Goal: Task Accomplishment & Management: Use online tool/utility

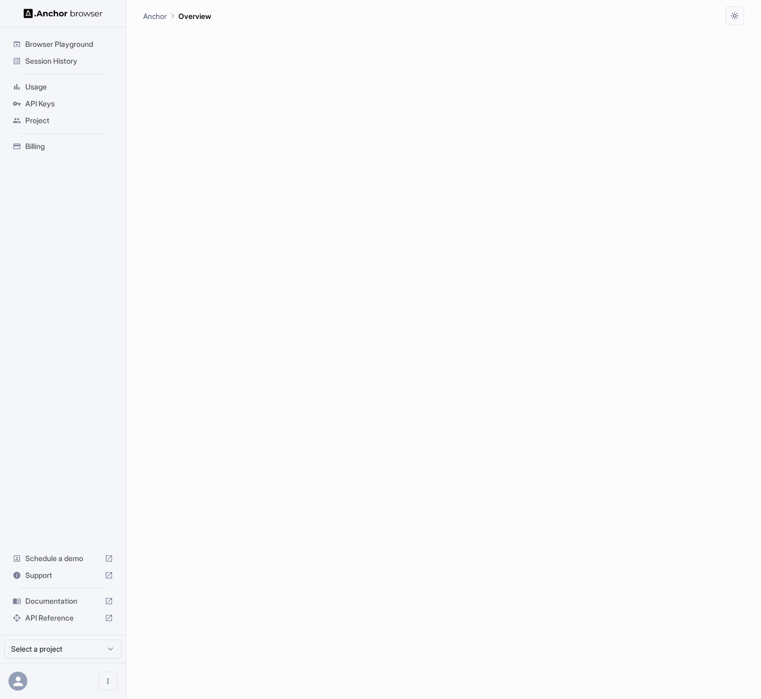
click at [226, 110] on div at bounding box center [443, 362] width 601 height 674
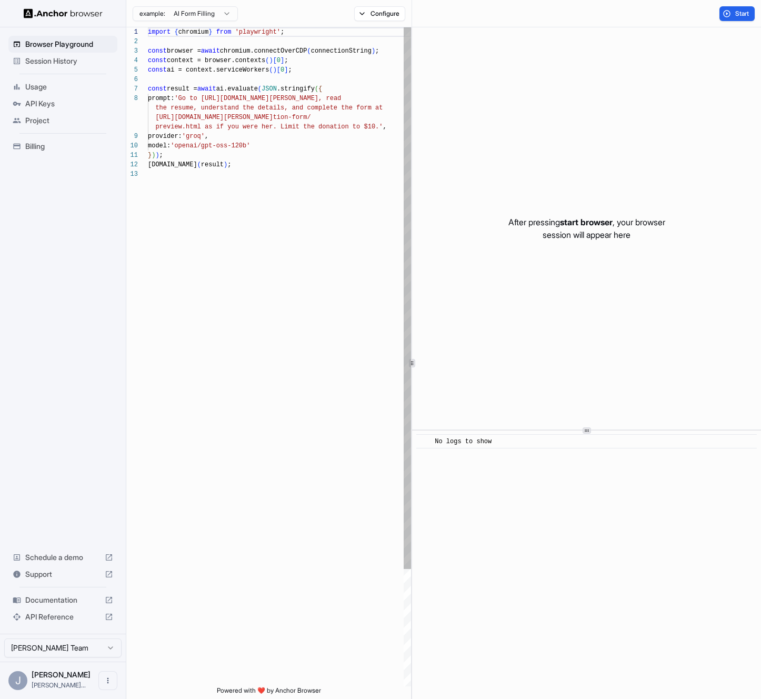
scroll to position [66, 0]
drag, startPoint x: 194, startPoint y: 98, endPoint x: 221, endPoint y: 108, distance: 28.7
click at [221, 108] on div "import { chromium } from 'playwright' ; const browser = await chromium.connectO…" at bounding box center [279, 427] width 263 height 801
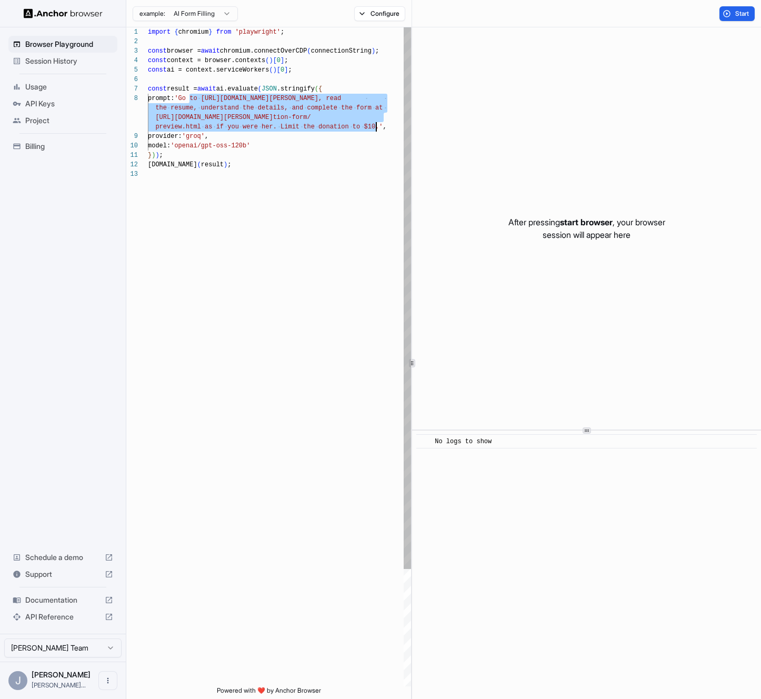
drag, startPoint x: 191, startPoint y: 98, endPoint x: 378, endPoint y: 124, distance: 188.8
click at [378, 124] on div "import { chromium } from 'playwright' ; const browser = await chromium.connectO…" at bounding box center [279, 427] width 263 height 801
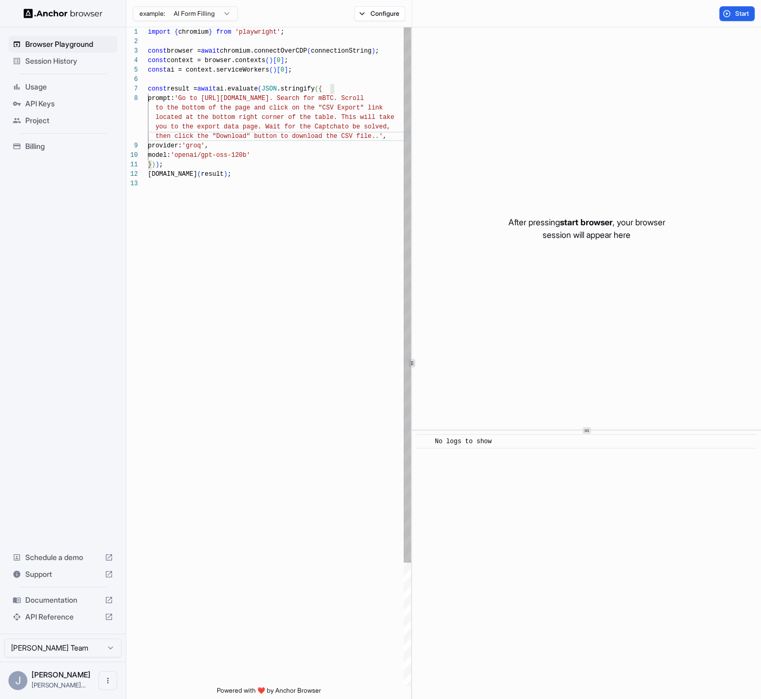
type textarea "**********"
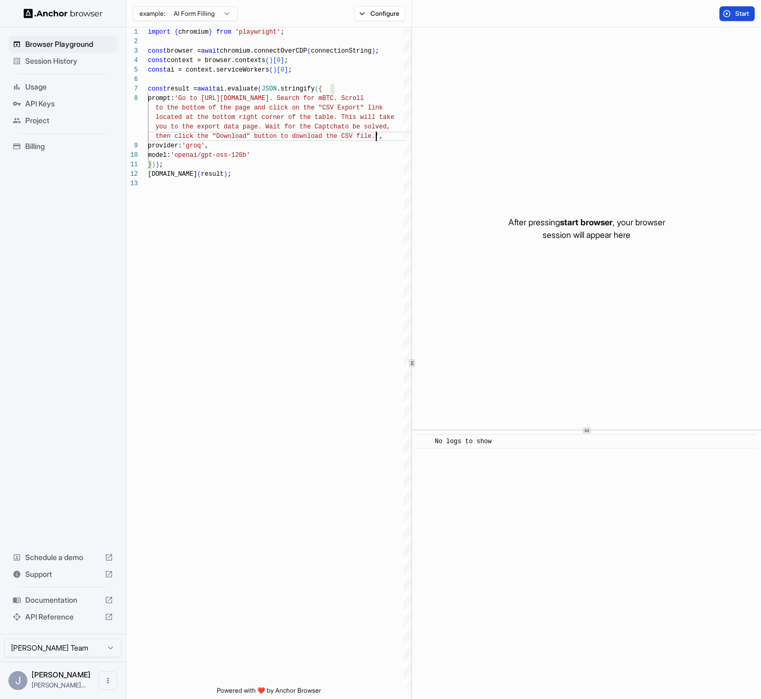
click at [731, 19] on button "Start" at bounding box center [737, 13] width 35 height 15
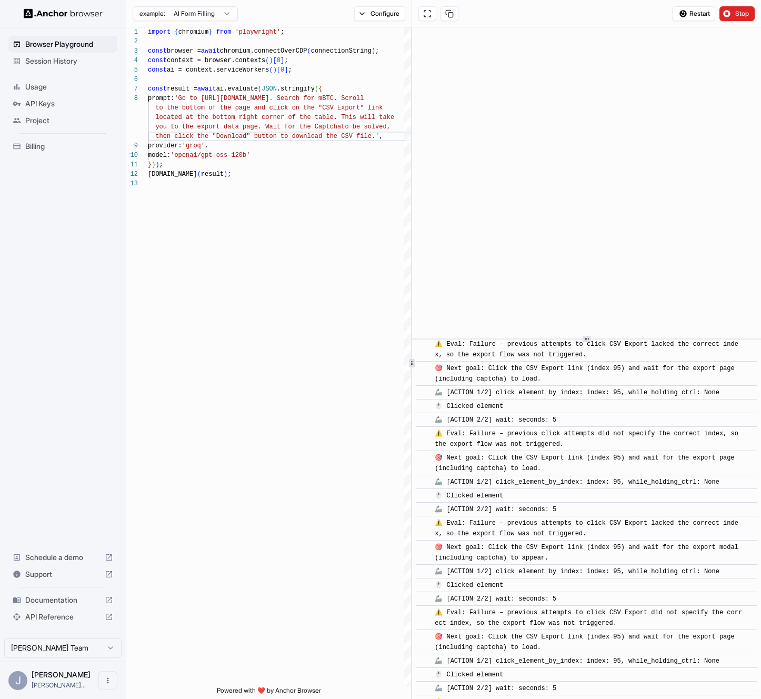
scroll to position [2569, 0]
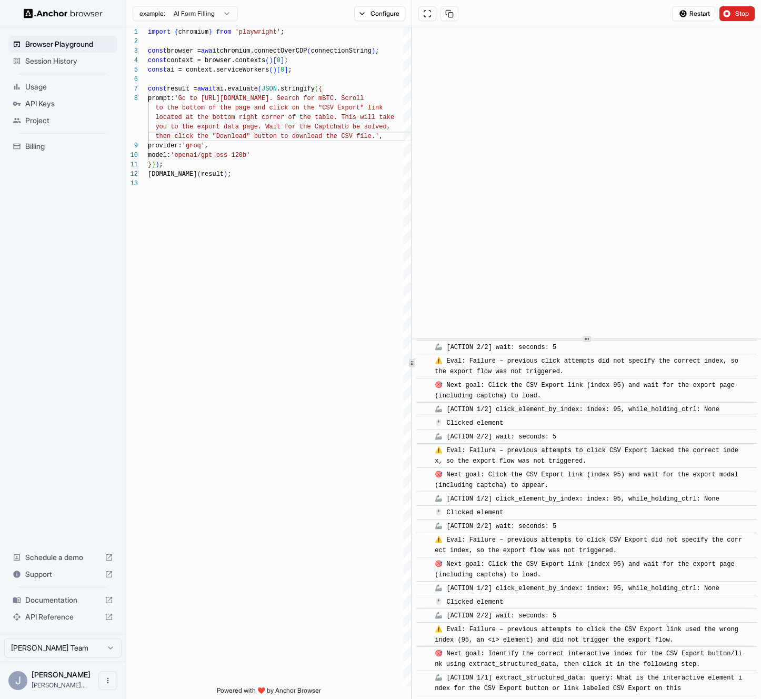
click at [581, 337] on div "​ [INFO] Started Execution ​ 🔗 Found URL in task: https://etherscan.io/ , addin…" at bounding box center [586, 363] width 349 height 672
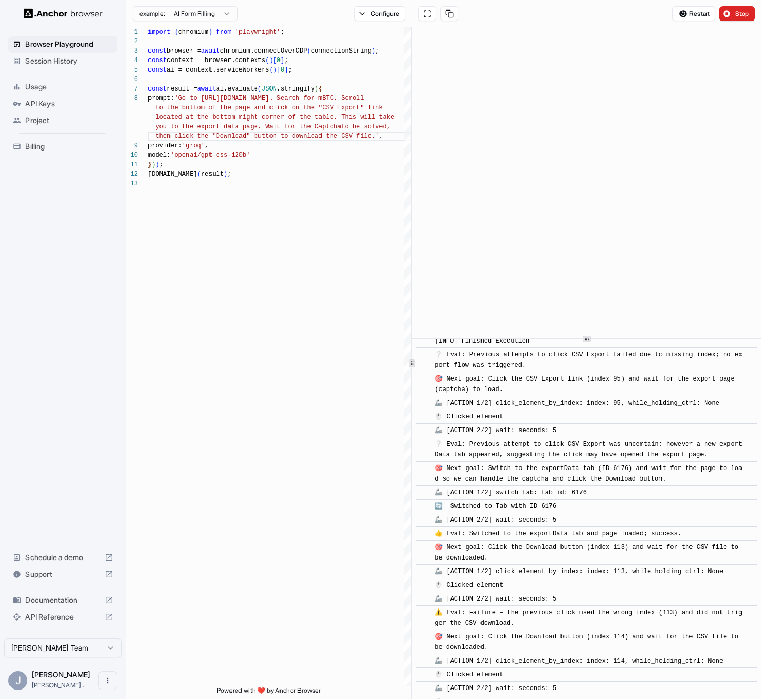
scroll to position [3446, 0]
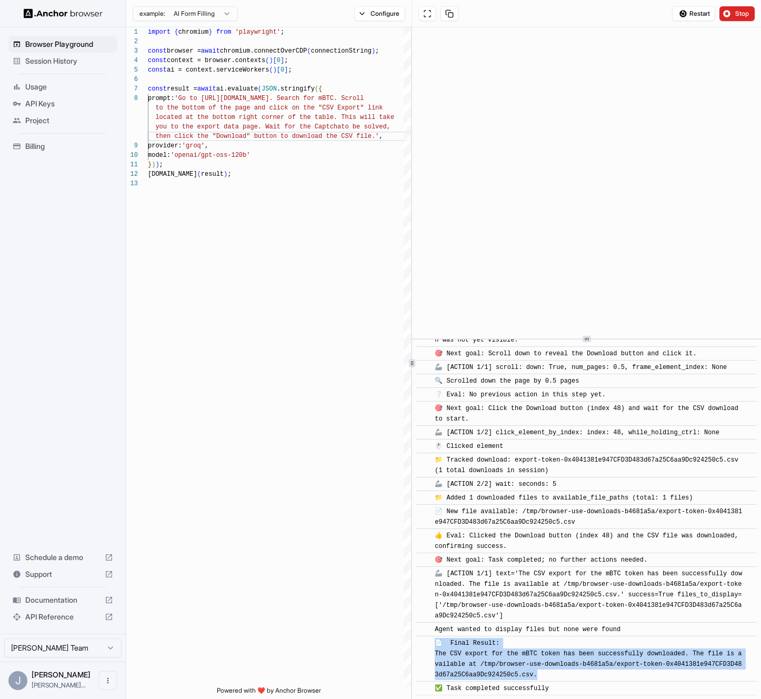
drag, startPoint x: 536, startPoint y: 673, endPoint x: 435, endPoint y: 647, distance: 103.8
click at [435, 647] on div "📄 Final Result: The CSV export for the mBTC token has been successfully downloa…" at bounding box center [590, 659] width 311 height 42
copy span "📄 Final Result: The CSV export for the mBTC token has been successfully downloa…"
click at [725, 16] on button "Stop" at bounding box center [737, 13] width 35 height 15
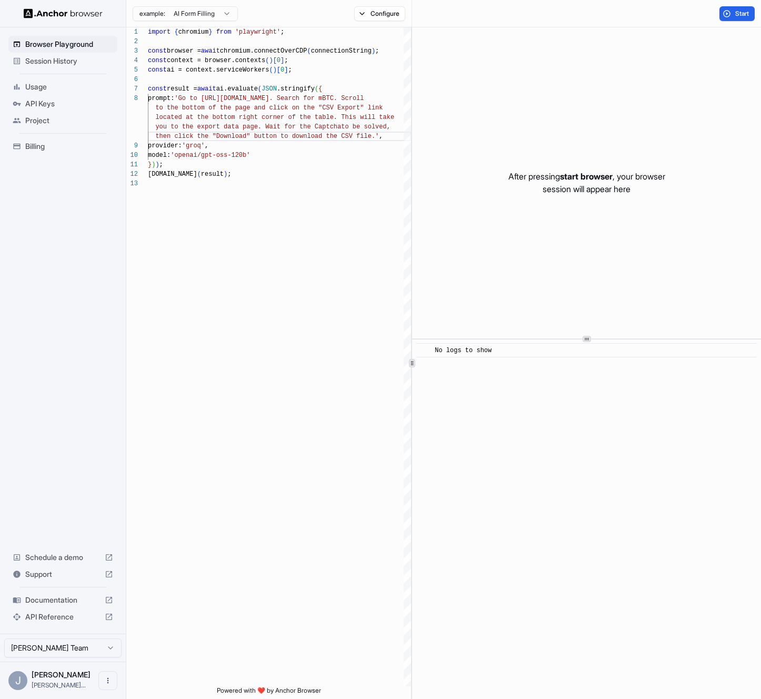
click at [91, 68] on div "Session History" at bounding box center [62, 61] width 109 height 17
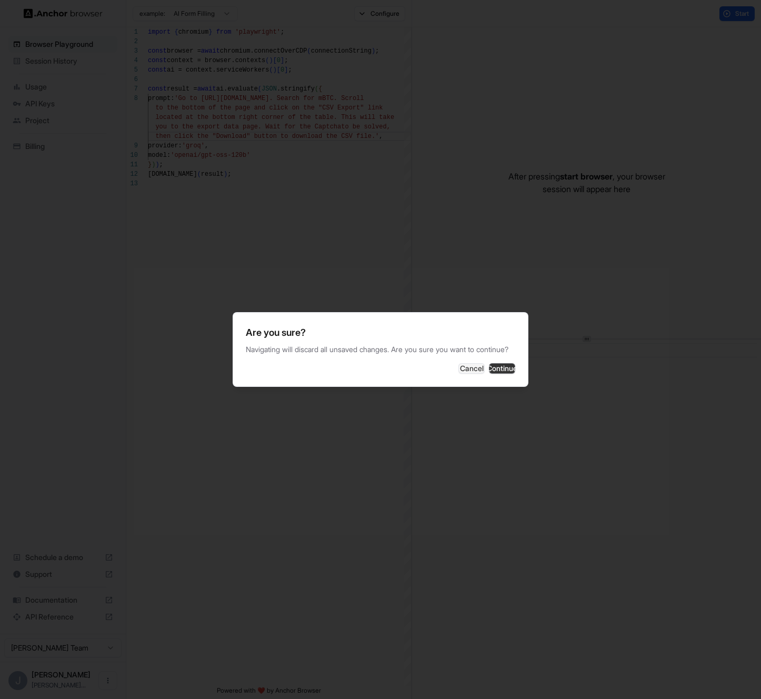
click at [489, 368] on button "Continue" at bounding box center [502, 368] width 26 height 11
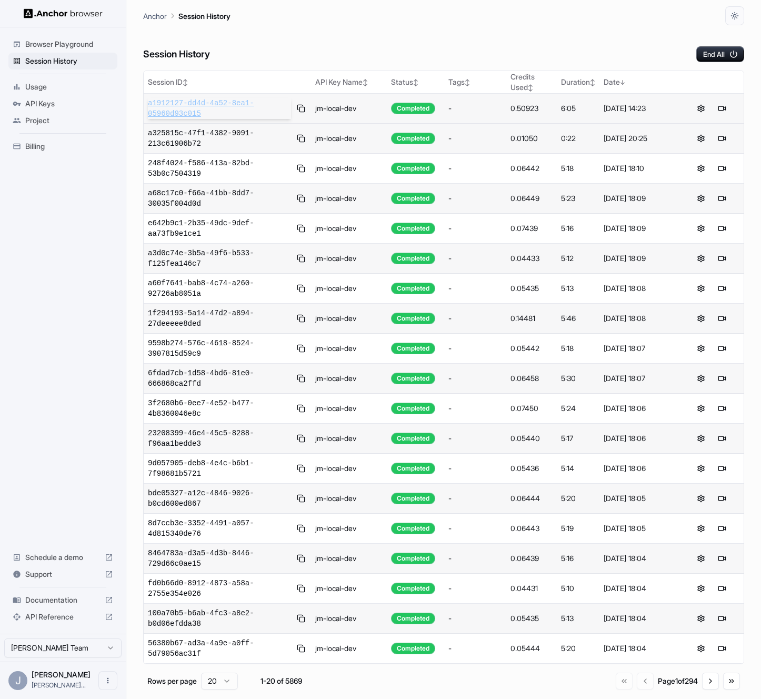
click at [232, 108] on span "a1912127-dd4d-4a52-8ea1-05960d93c015" at bounding box center [219, 108] width 143 height 21
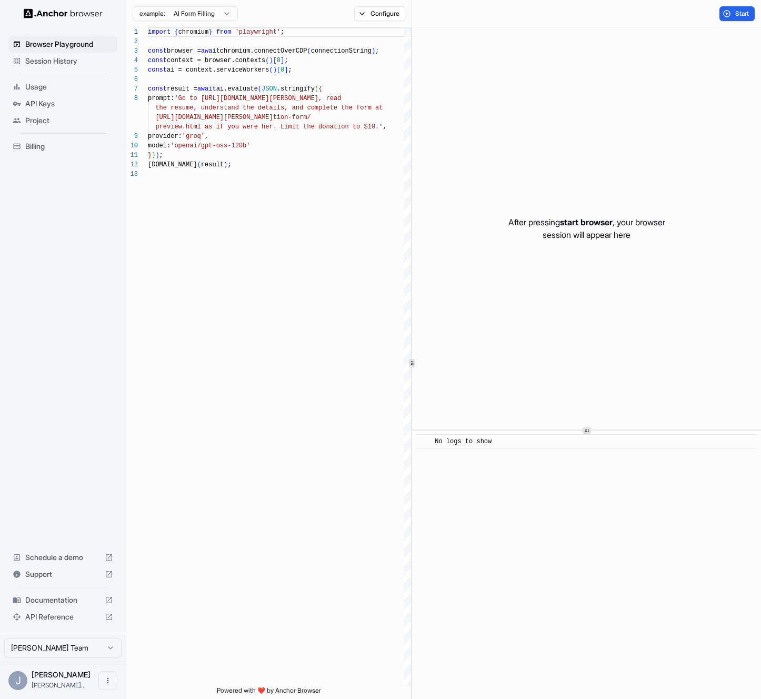
scroll to position [66, 0]
click at [68, 68] on div "Session History" at bounding box center [62, 61] width 109 height 17
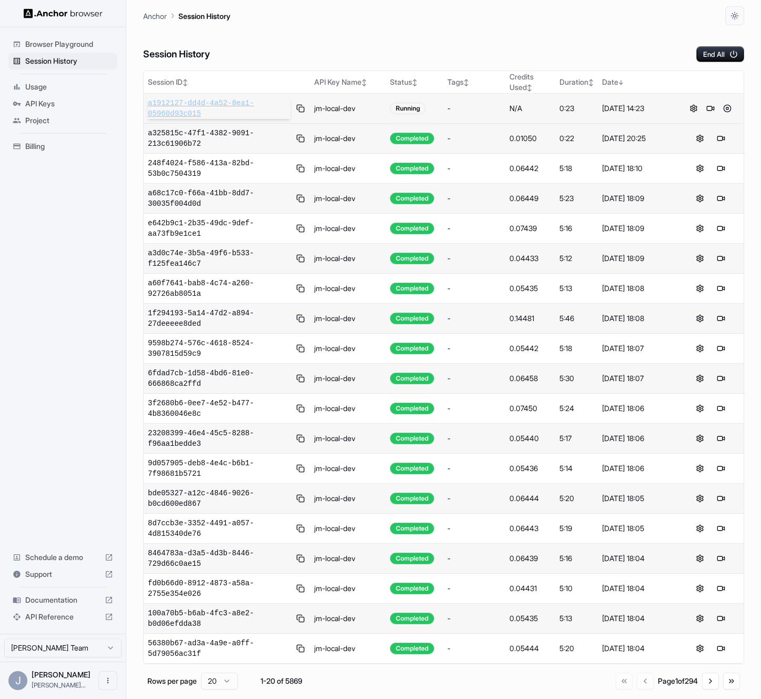
click at [236, 110] on span "a1912127-dd4d-4a52-8ea1-05960d93c015" at bounding box center [219, 108] width 143 height 21
click at [66, 67] on div "Session History" at bounding box center [62, 61] width 109 height 17
click at [68, 45] on span "Browser Playground" at bounding box center [69, 44] width 88 height 11
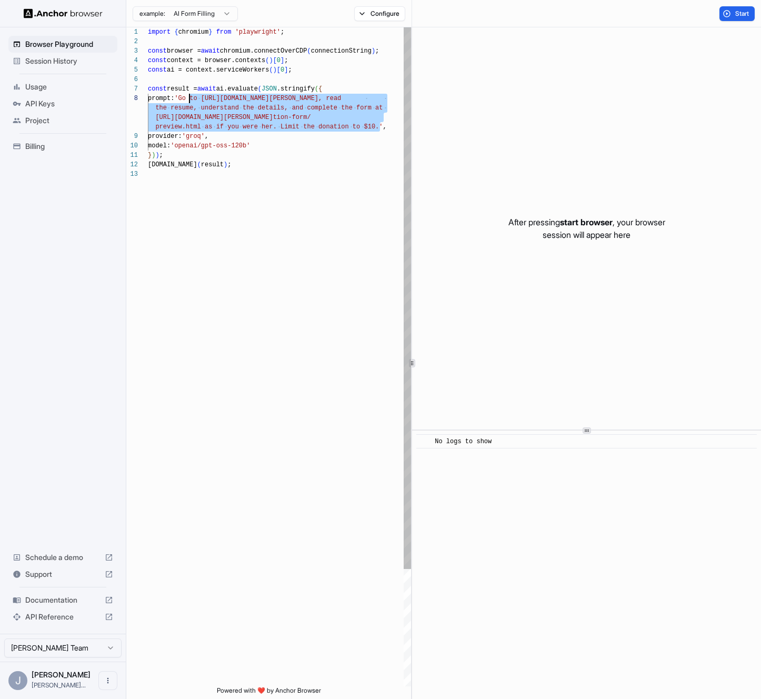
drag, startPoint x: 380, startPoint y: 124, endPoint x: 190, endPoint y: 100, distance: 191.0
click at [190, 100] on div "import { chromium } from 'playwright' ; const browser = await chromium.connectO…" at bounding box center [279, 427] width 263 height 801
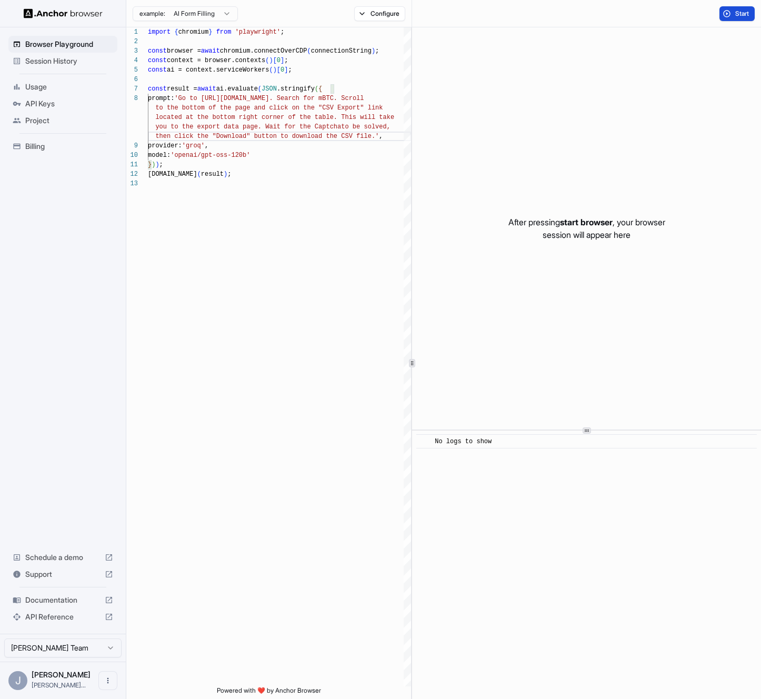
click at [734, 14] on button "Start" at bounding box center [737, 13] width 35 height 15
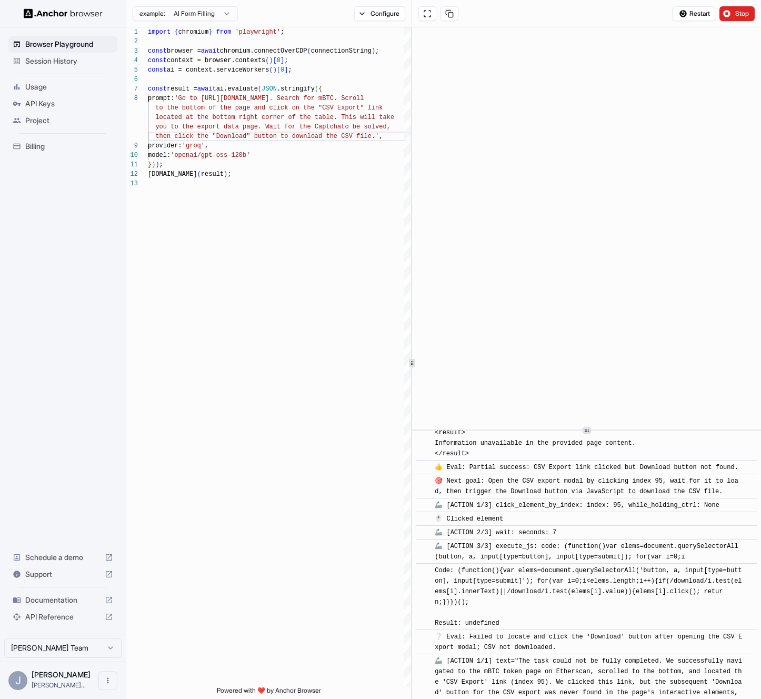
scroll to position [5634, 0]
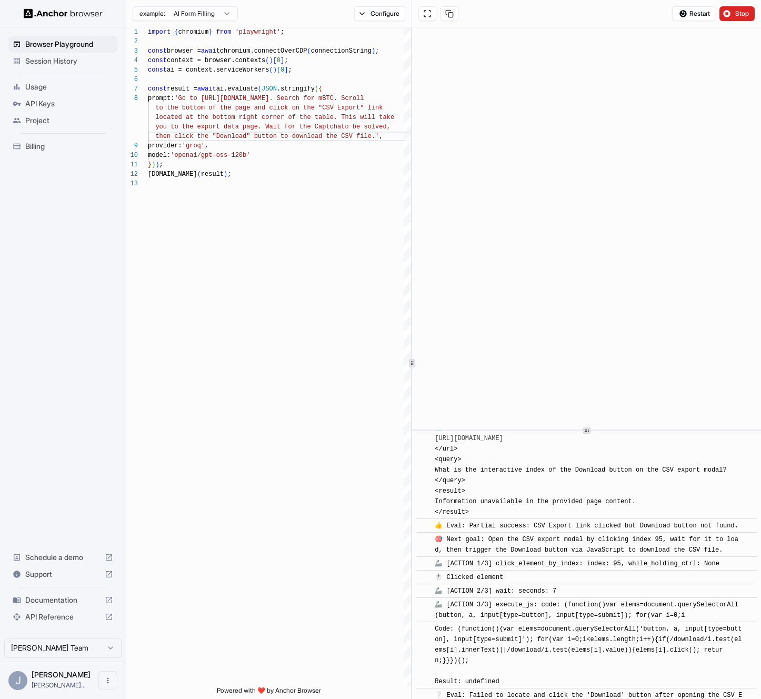
click at [716, 16] on div "Restart Stop" at bounding box center [713, 13] width 83 height 15
click at [731, 14] on button "Stop" at bounding box center [737, 13] width 35 height 15
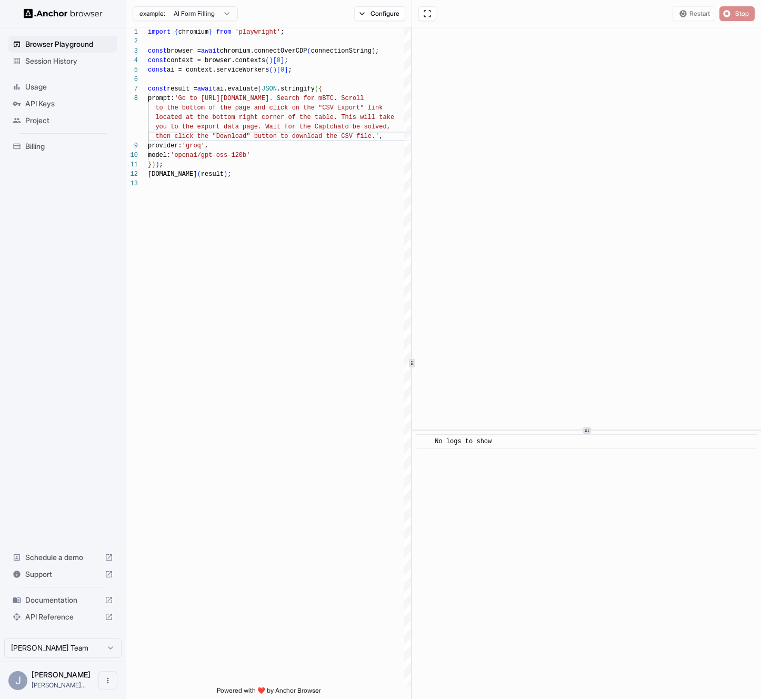
scroll to position [0, 0]
click at [725, 18] on button "Start" at bounding box center [737, 13] width 35 height 15
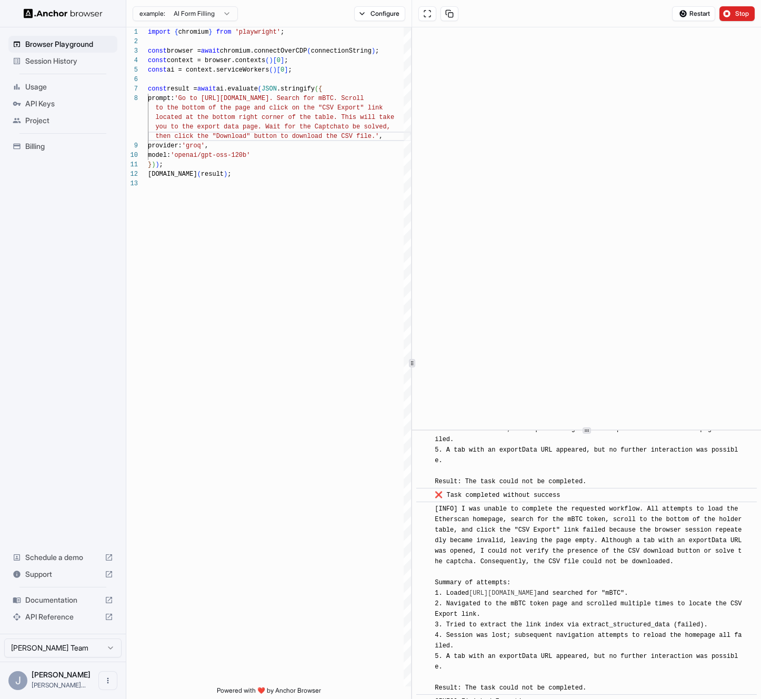
scroll to position [2140, 0]
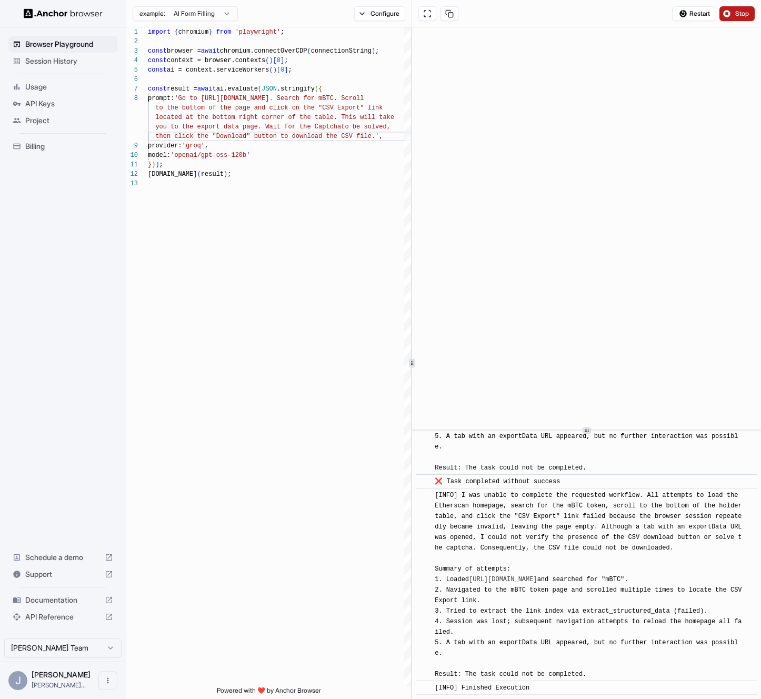
click at [746, 17] on span "Stop" at bounding box center [743, 13] width 15 height 8
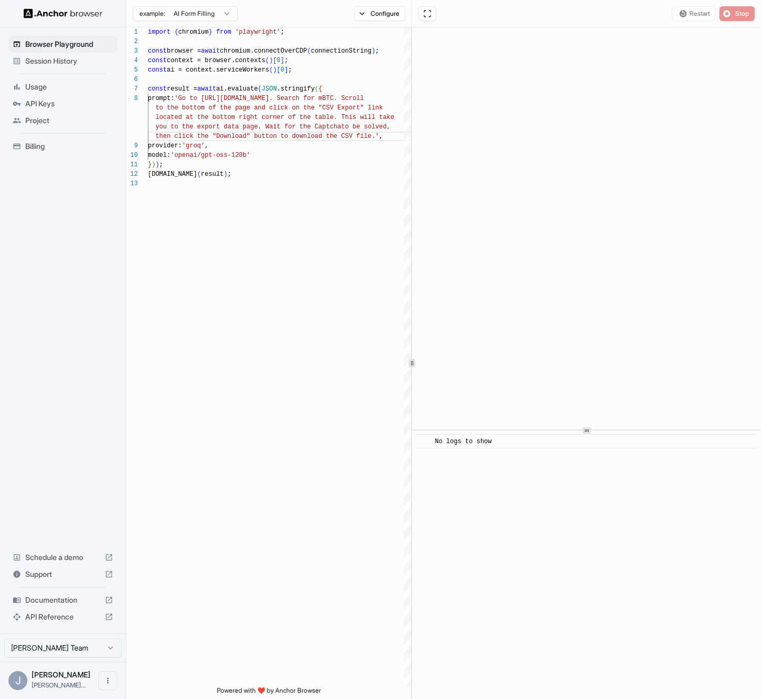
scroll to position [0, 0]
click at [723, 7] on button "Start" at bounding box center [737, 13] width 35 height 15
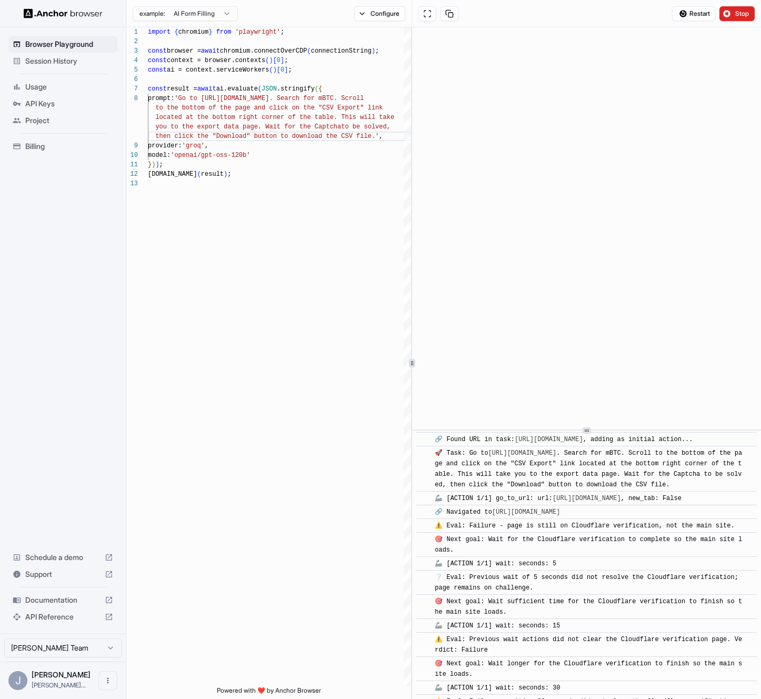
scroll to position [78, 0]
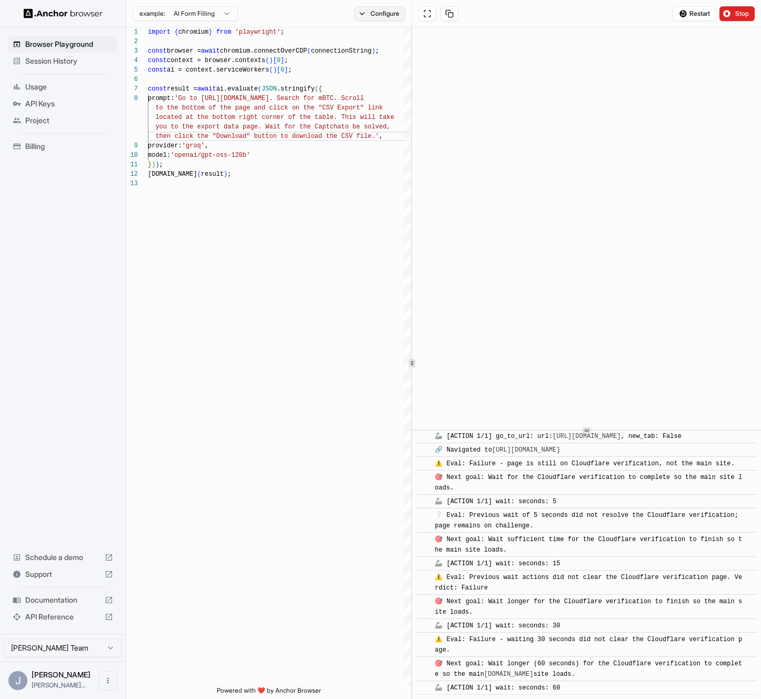
click at [373, 18] on button "Configure" at bounding box center [379, 13] width 51 height 15
click at [537, 63] on button "button" at bounding box center [537, 61] width 19 height 11
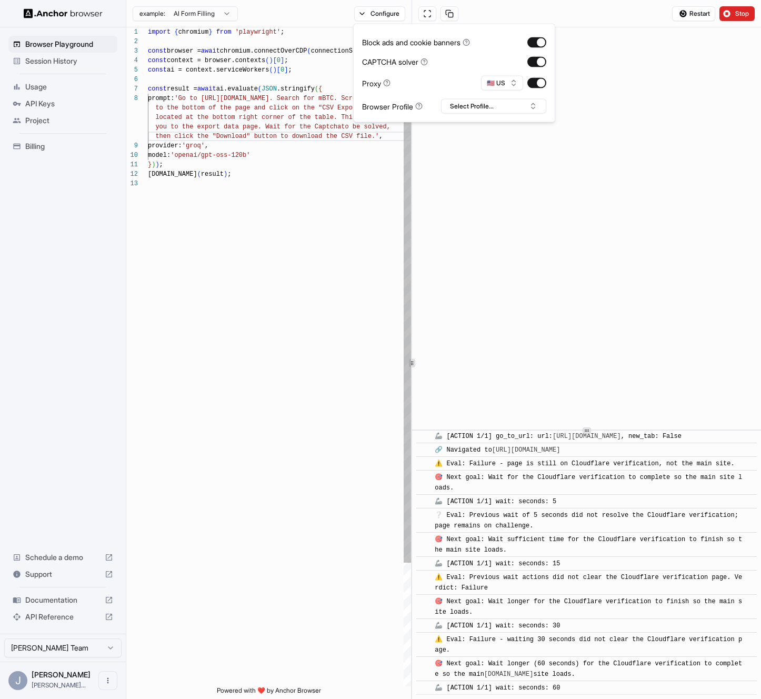
click at [325, 218] on div "import { chromium } from 'playwright' ; const browser = await chromium.connectO…" at bounding box center [279, 432] width 263 height 811
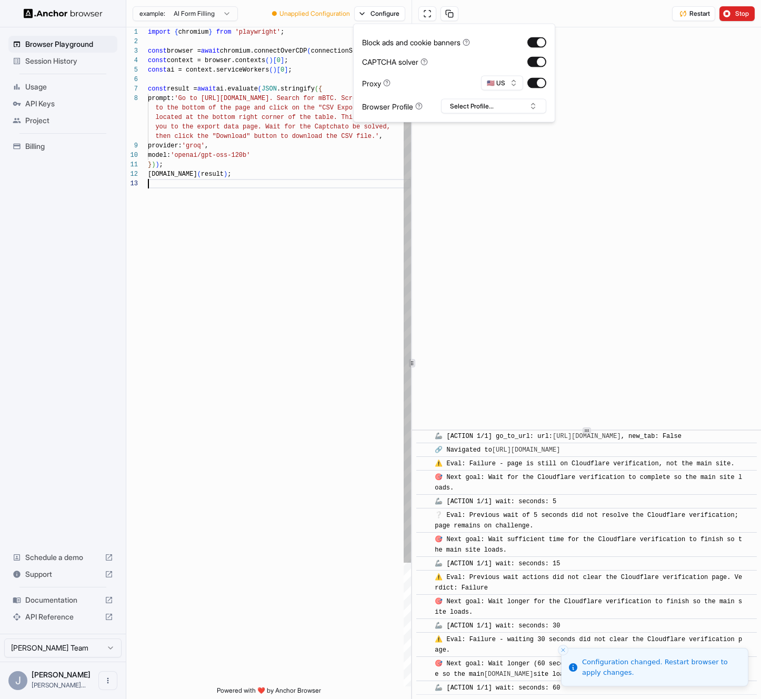
scroll to position [57, 0]
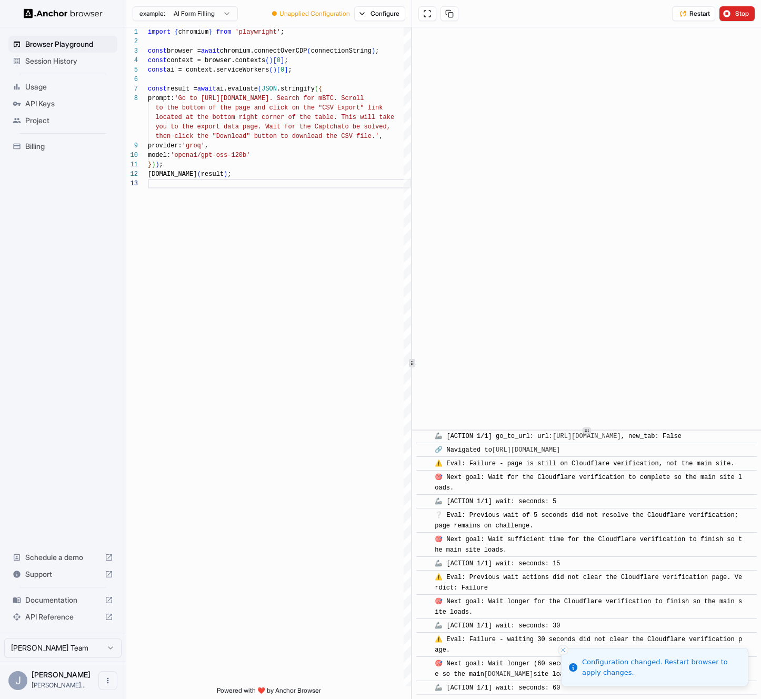
click at [563, 652] on icon "Close toast" at bounding box center [563, 650] width 6 height 6
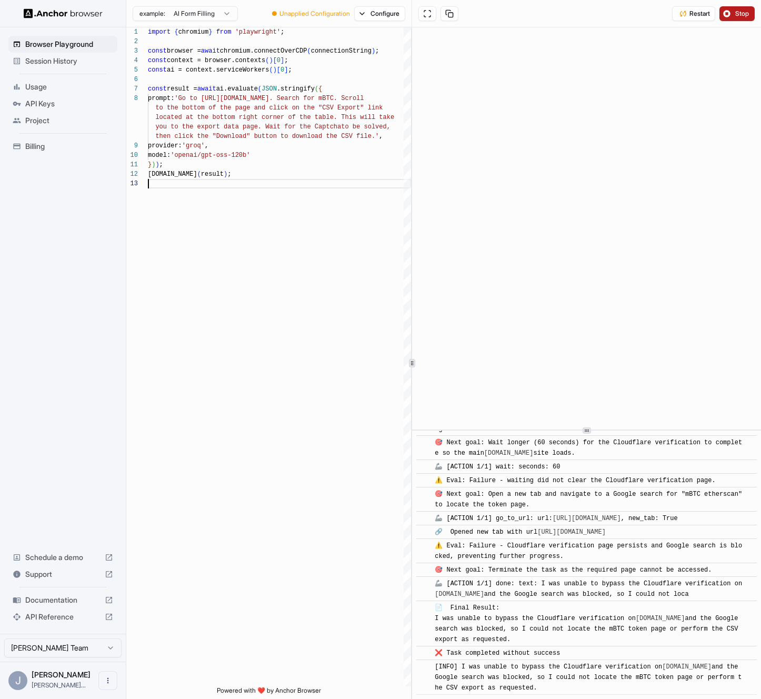
scroll to position [323, 0]
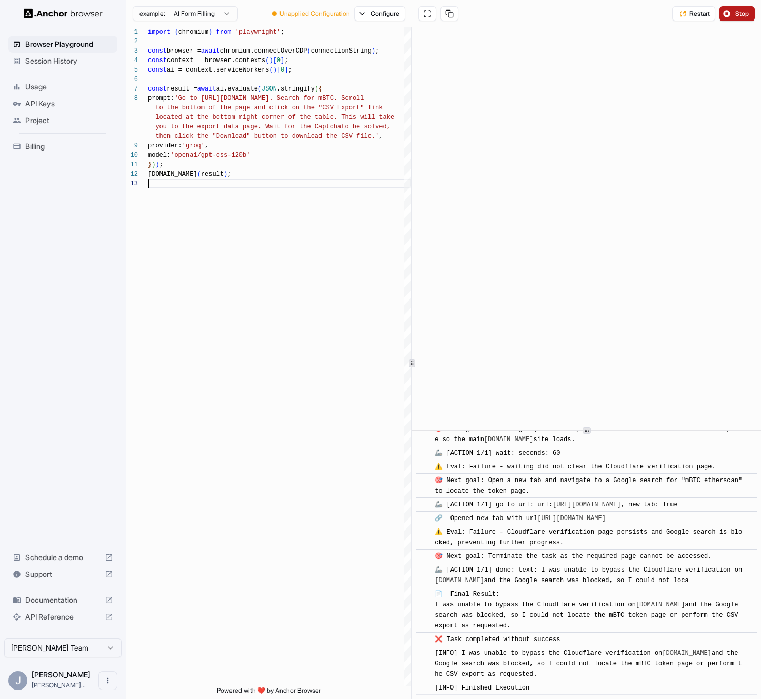
click at [744, 13] on span "Stop" at bounding box center [743, 13] width 15 height 8
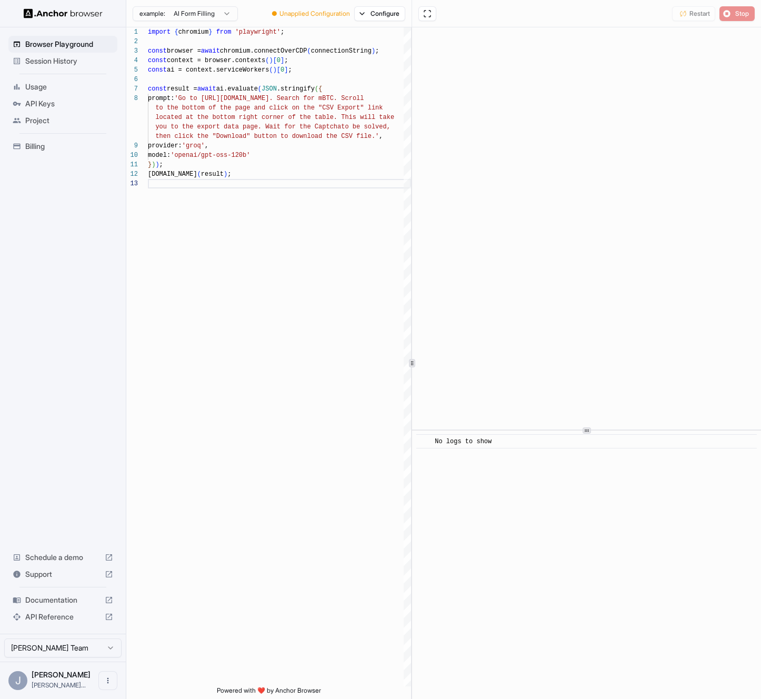
scroll to position [0, 0]
click at [739, 16] on span "Start" at bounding box center [743, 13] width 15 height 8
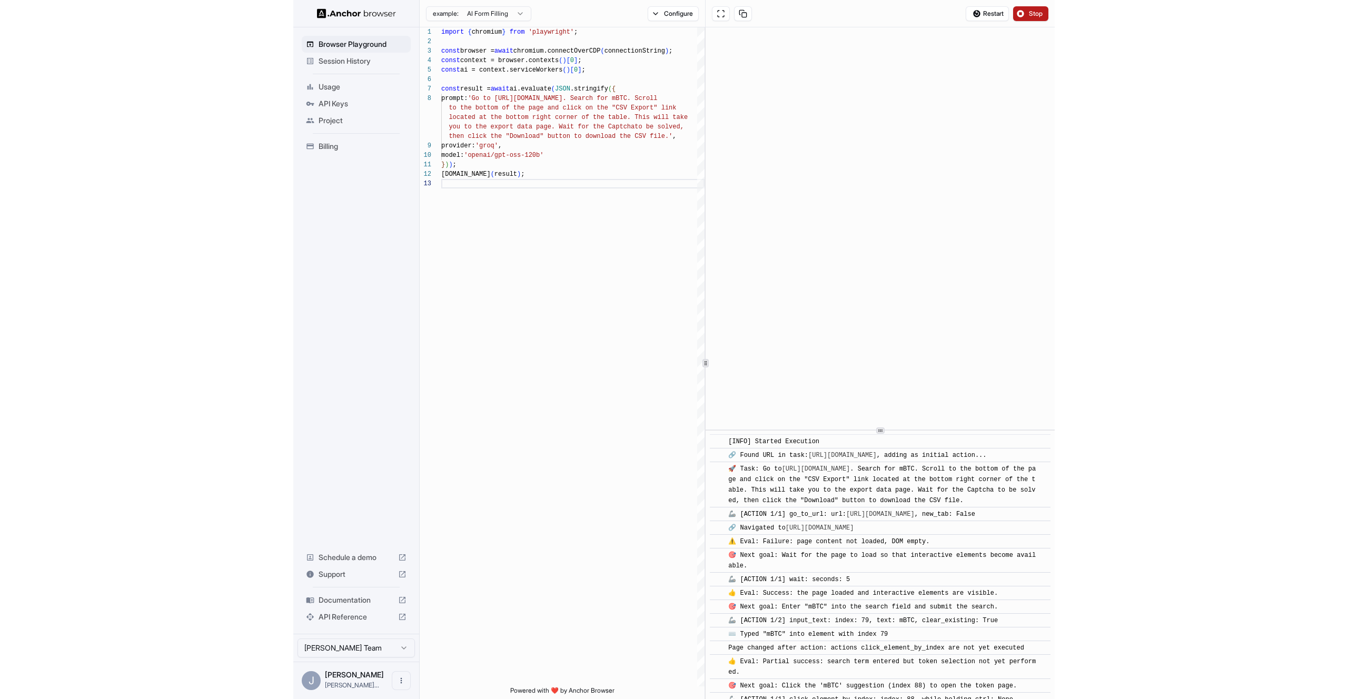
scroll to position [1067, 0]
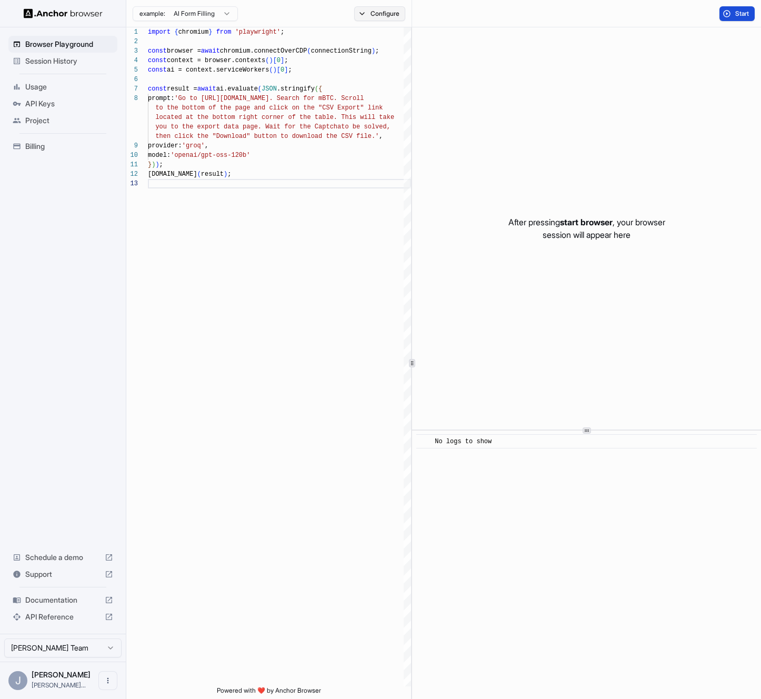
type textarea "**********"
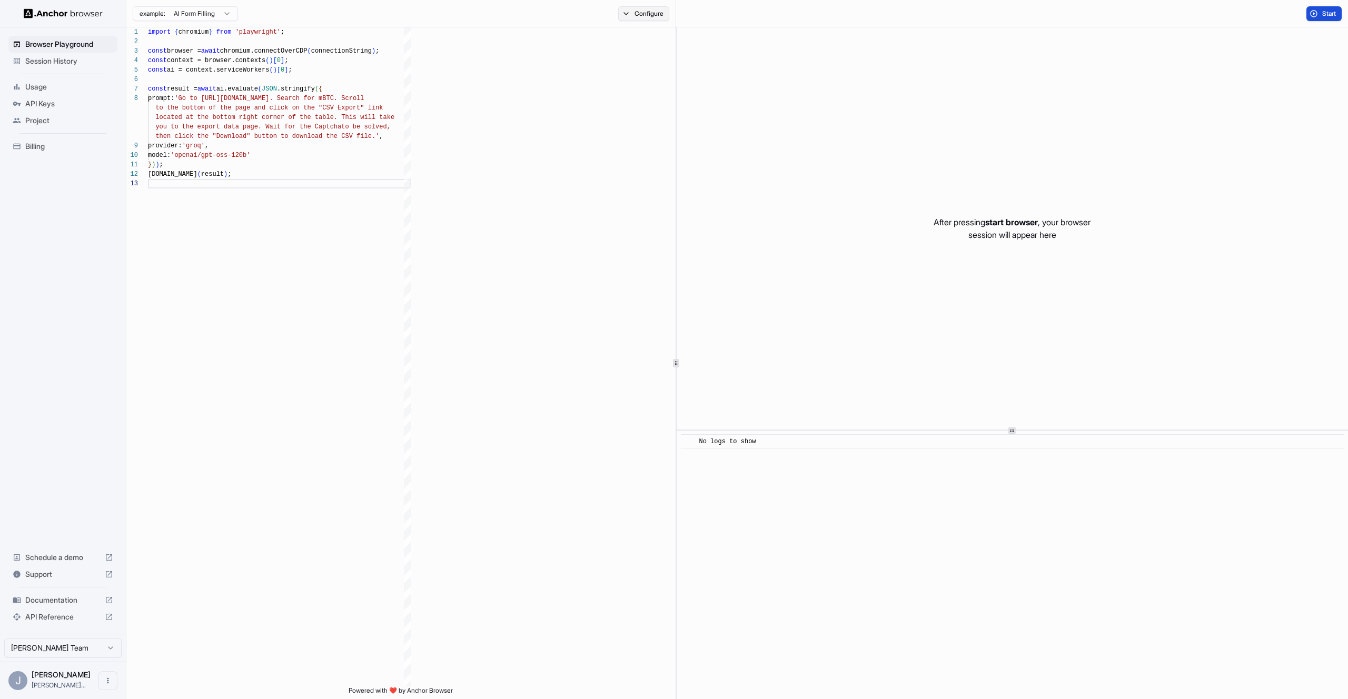
scroll to position [38, 0]
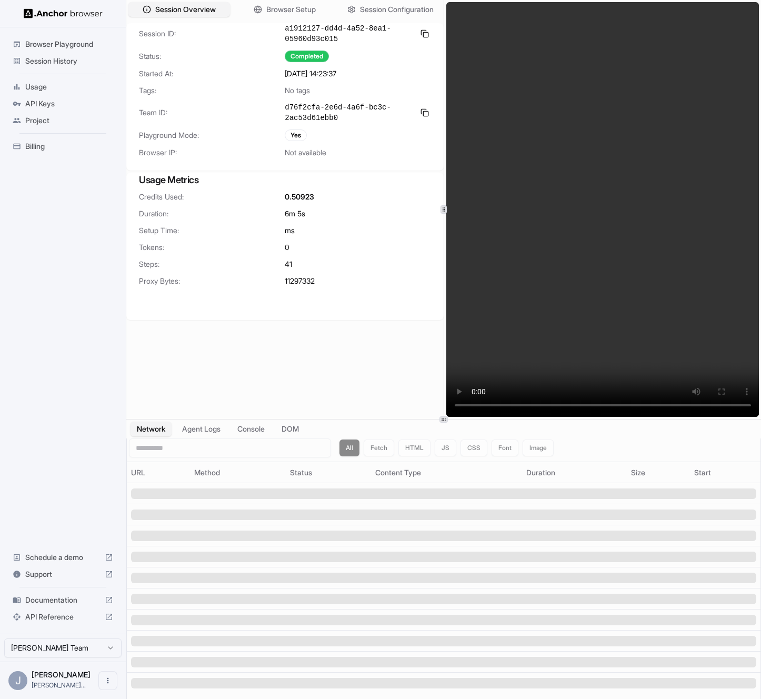
click at [77, 109] on div "API Keys" at bounding box center [62, 103] width 109 height 17
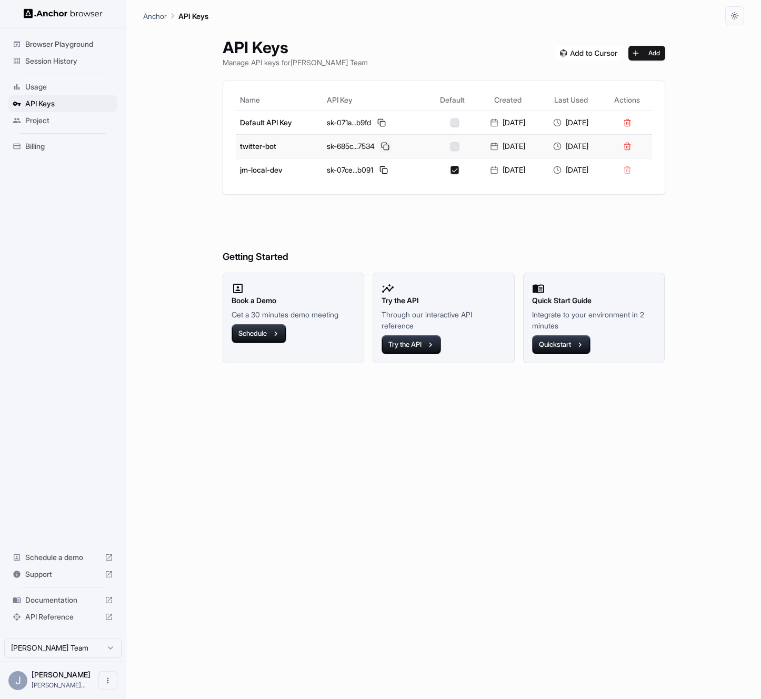
click at [380, 145] on button at bounding box center [385, 146] width 13 height 13
click at [90, 67] on div "Session History" at bounding box center [62, 61] width 109 height 17
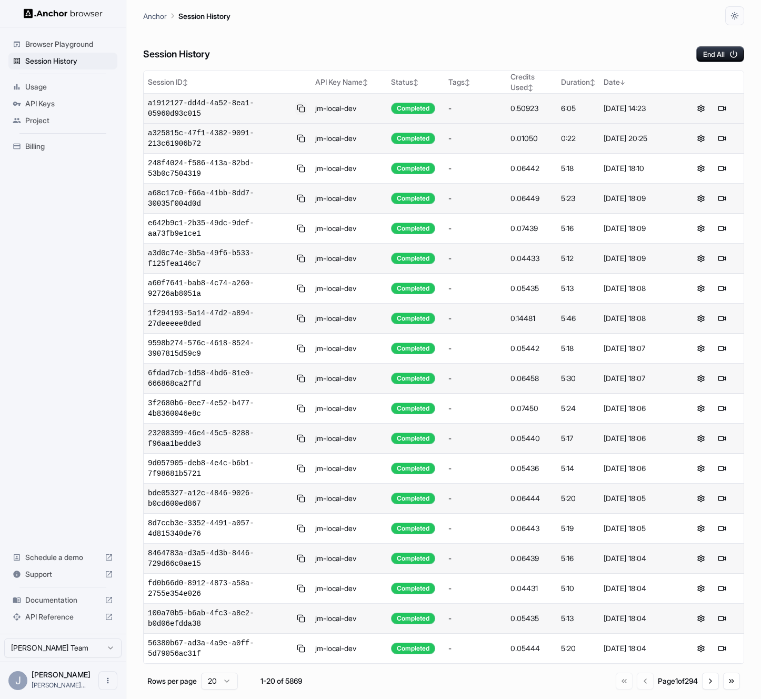
click at [301, 111] on button at bounding box center [301, 108] width 12 height 13
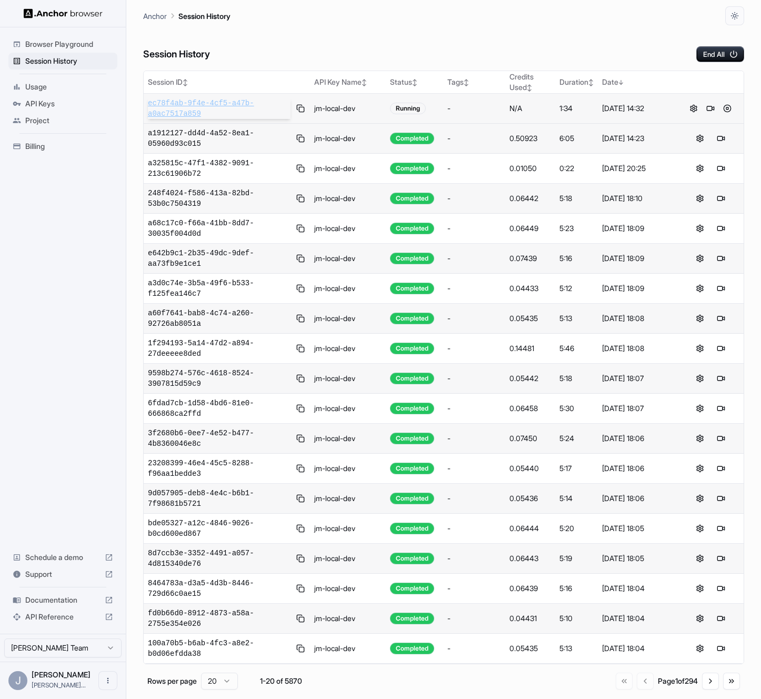
click at [261, 110] on span "ec78f4ab-9f4e-4cf5-a47b-a0ac7517a859" at bounding box center [219, 108] width 143 height 21
click at [295, 105] on button at bounding box center [301, 108] width 12 height 13
click at [304, 111] on button at bounding box center [301, 108] width 12 height 13
click at [84, 110] on div "API Keys" at bounding box center [62, 103] width 109 height 17
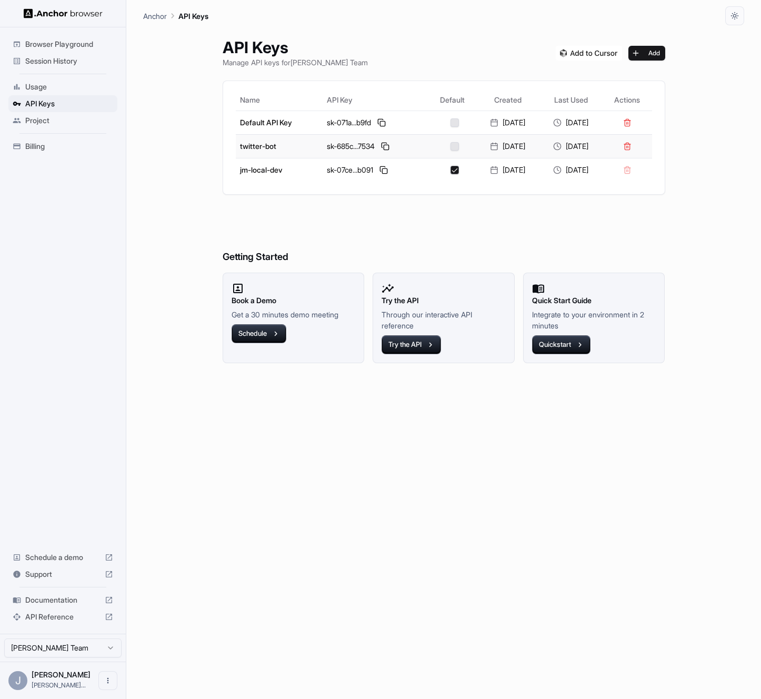
click at [379, 144] on button at bounding box center [385, 146] width 13 height 13
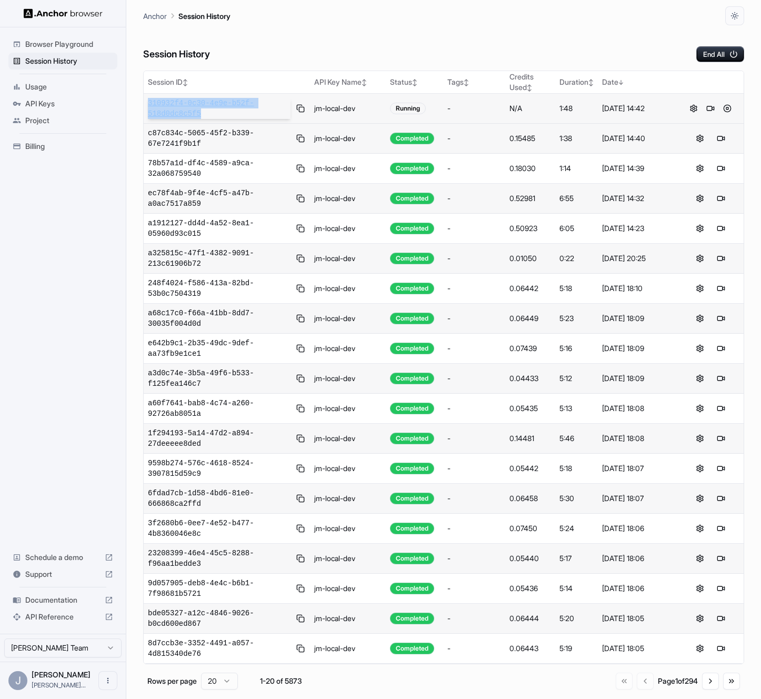
drag, startPoint x: 223, startPoint y: 115, endPoint x: 147, endPoint y: 104, distance: 76.1
click at [148, 104] on span "310932f4-0c30-4e9e-b52f-518d0dc8c5f5" at bounding box center [219, 108] width 143 height 21
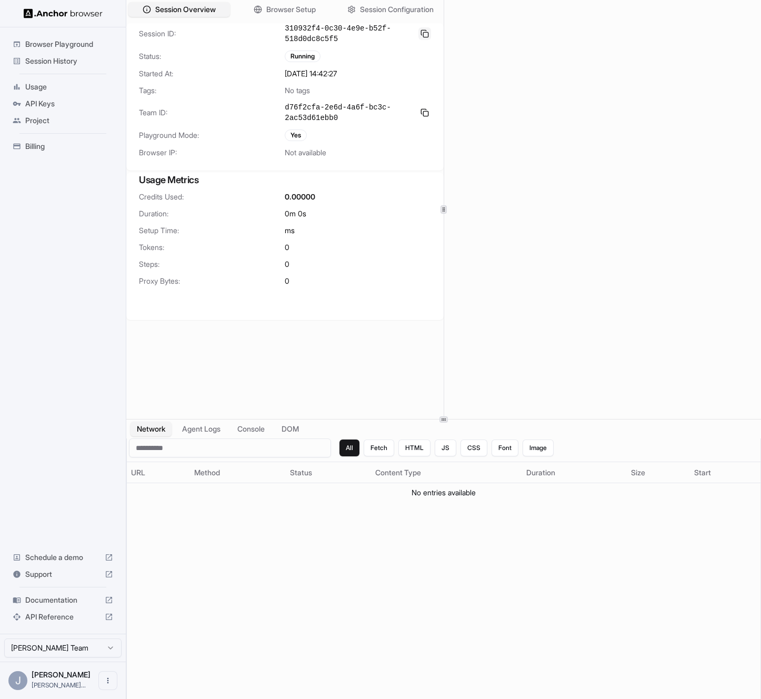
click at [420, 33] on button at bounding box center [425, 33] width 13 height 13
